Goal: Task Accomplishment & Management: Manage account settings

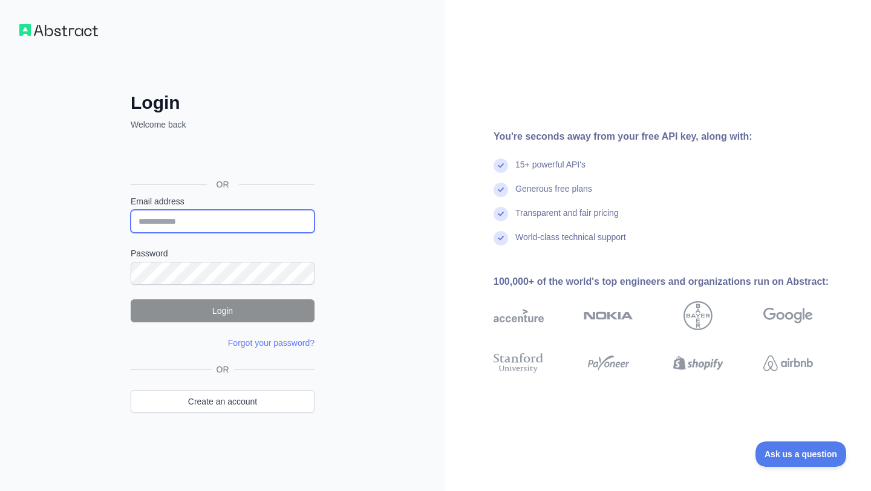
click at [187, 218] on input "Email address" at bounding box center [223, 221] width 184 height 23
type input "**********"
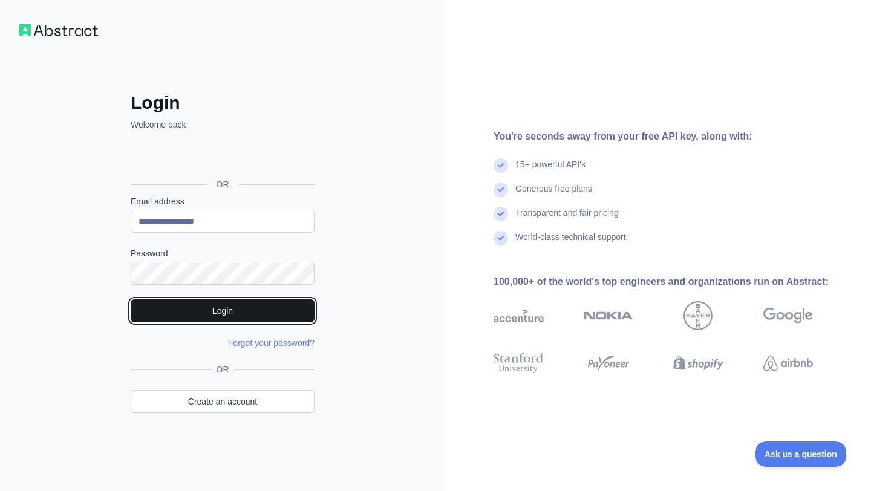
click at [258, 311] on button "Login" at bounding box center [223, 310] width 184 height 23
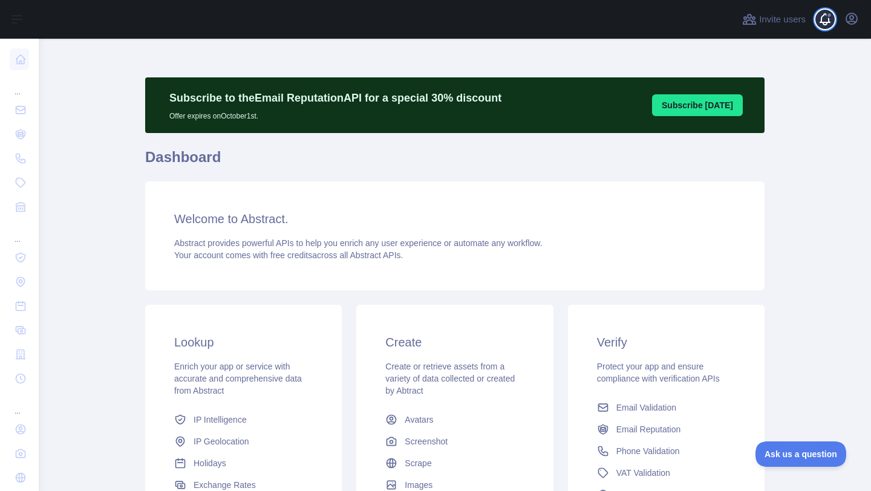
click at [830, 21] on span at bounding box center [829, 19] width 24 height 39
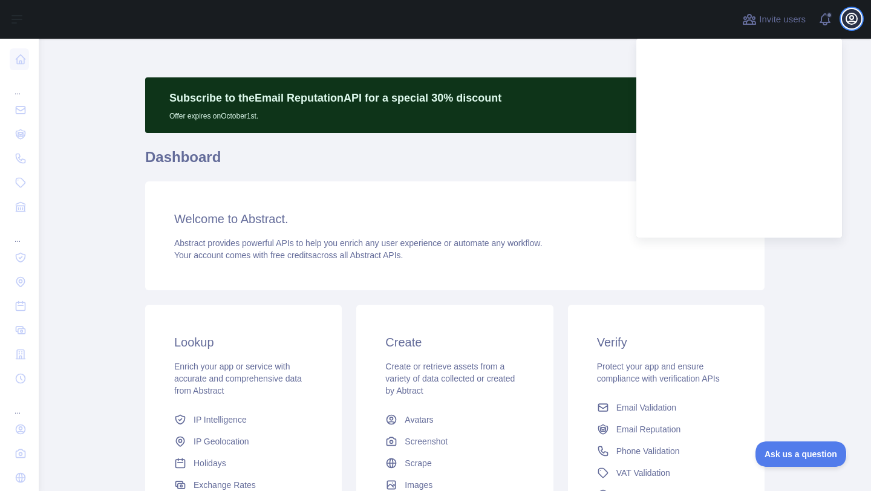
click at [852, 19] on icon "button" at bounding box center [851, 18] width 11 height 11
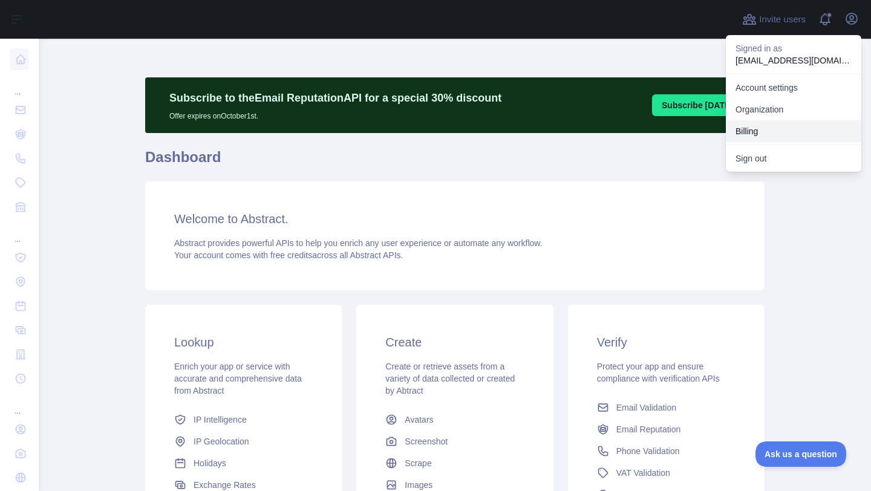
click at [758, 130] on button "Billing" at bounding box center [793, 131] width 135 height 22
